Goal: Navigation & Orientation: Go to known website

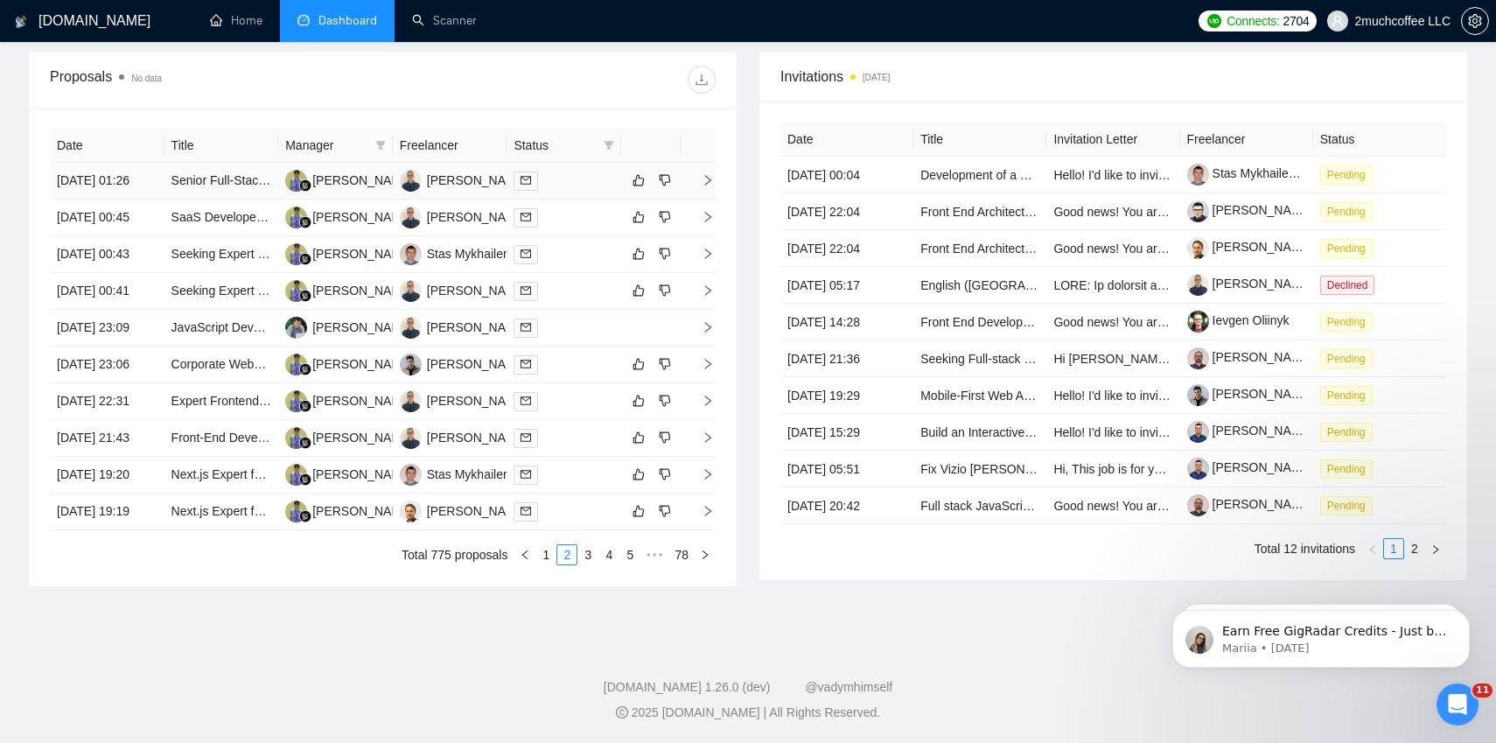
scroll to position [668, 0]
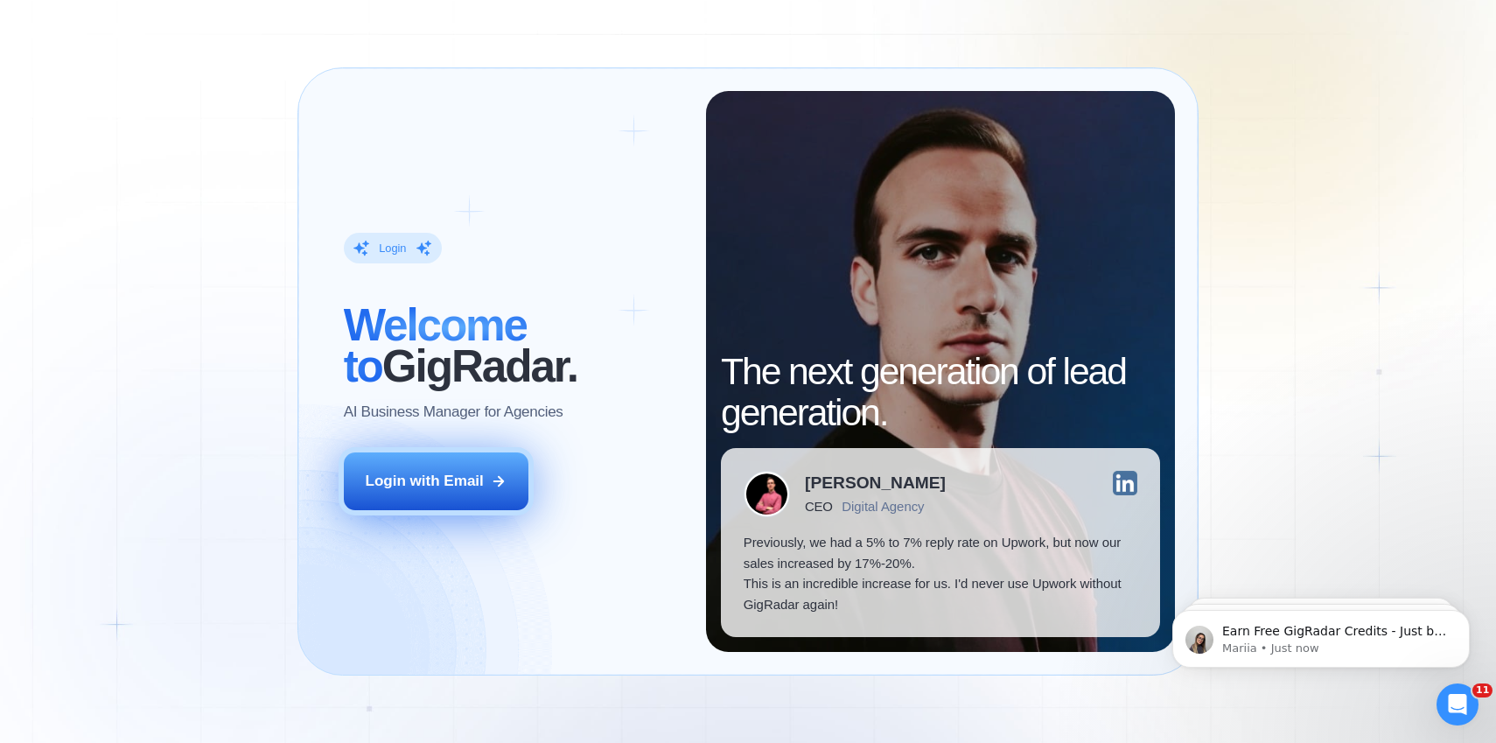
click at [465, 489] on div "Login with Email" at bounding box center [425, 481] width 118 height 21
